Goal: Information Seeking & Learning: Understand process/instructions

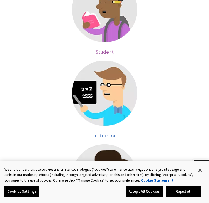
click at [101, 28] on img at bounding box center [104, 9] width 65 height 65
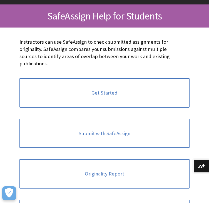
scroll to position [74, 0]
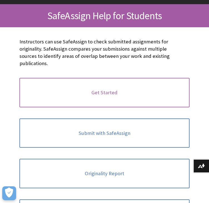
click at [97, 88] on link "Get Started" at bounding box center [104, 92] width 170 height 29
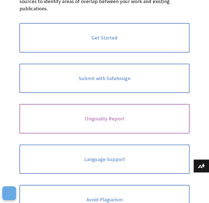
scroll to position [581, 0]
click at [105, 104] on link "Originality Report" at bounding box center [104, 118] width 170 height 29
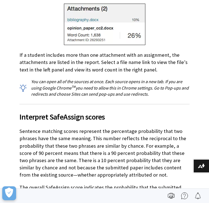
scroll to position [1799, 0]
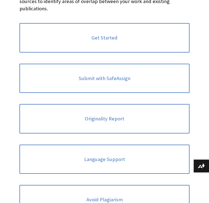
scroll to position [581, 0]
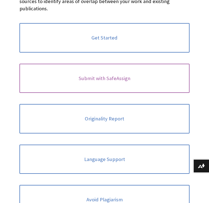
click at [101, 74] on link "Submit with SafeAssign" at bounding box center [104, 78] width 170 height 29
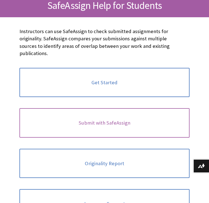
scroll to position [74, 0]
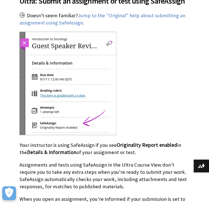
scroll to position [690, 0]
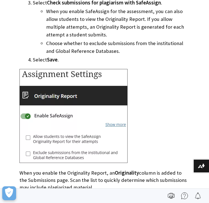
scroll to position [401, 0]
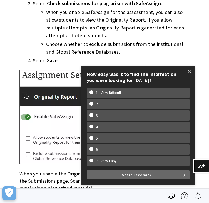
click at [189, 74] on span at bounding box center [190, 71] width 12 height 12
